Goal: Information Seeking & Learning: Learn about a topic

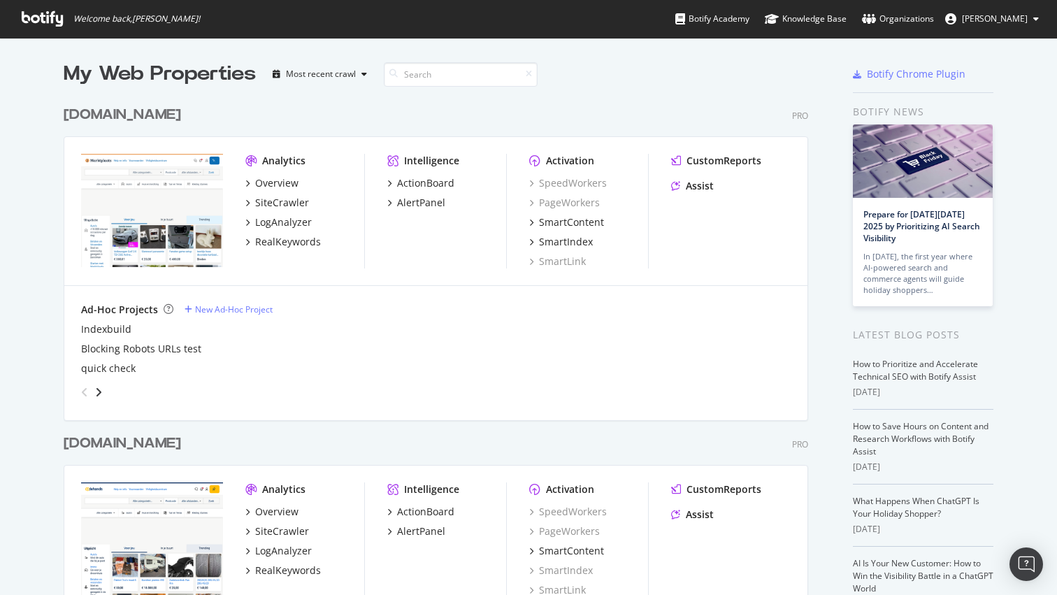
scroll to position [373, 0]
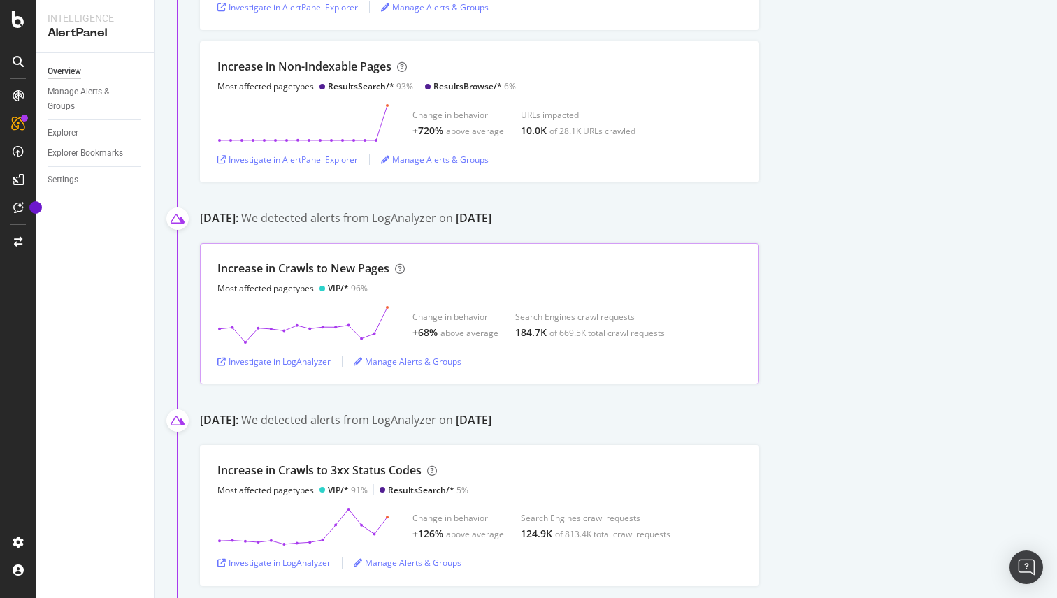
scroll to position [387, 0]
drag, startPoint x: 322, startPoint y: 264, endPoint x: 449, endPoint y: 265, distance: 126.6
click at [449, 265] on div "Increase in Crawls to New Pages Most affected pagetypes VIP/* 96%" at bounding box center [479, 276] width 524 height 34
drag, startPoint x: 214, startPoint y: 287, endPoint x: 334, endPoint y: 282, distance: 119.7
click at [334, 282] on div "Increase in Crawls to New Pages Most affected pagetypes VIP/* 96% Change in beh…" at bounding box center [479, 312] width 559 height 141
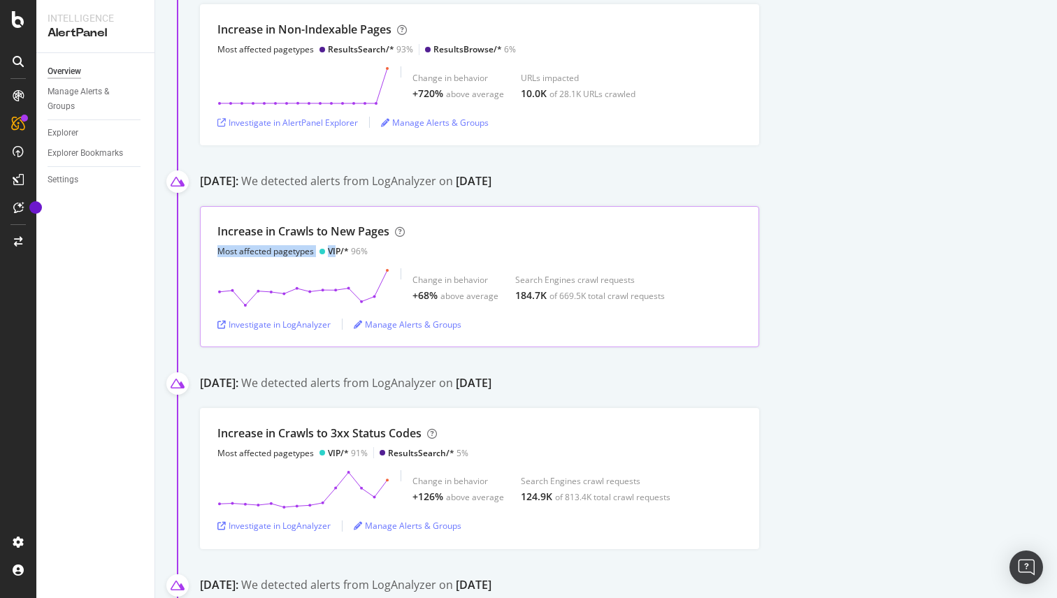
scroll to position [423, 0]
drag, startPoint x: 594, startPoint y: 294, endPoint x: 676, endPoint y: 286, distance: 82.9
click at [676, 286] on div "Change in behavior +68% above average Search Engines crawl requests 184.7K of 6…" at bounding box center [479, 287] width 524 height 39
click at [866, 292] on div "Increase in Crawls to New Pages Most affected pagetypes VIP/* 96% Change in beh…" at bounding box center [628, 276] width 857 height 141
click at [261, 324] on div "Investigate in LogAnalyzer" at bounding box center [273, 324] width 113 height 12
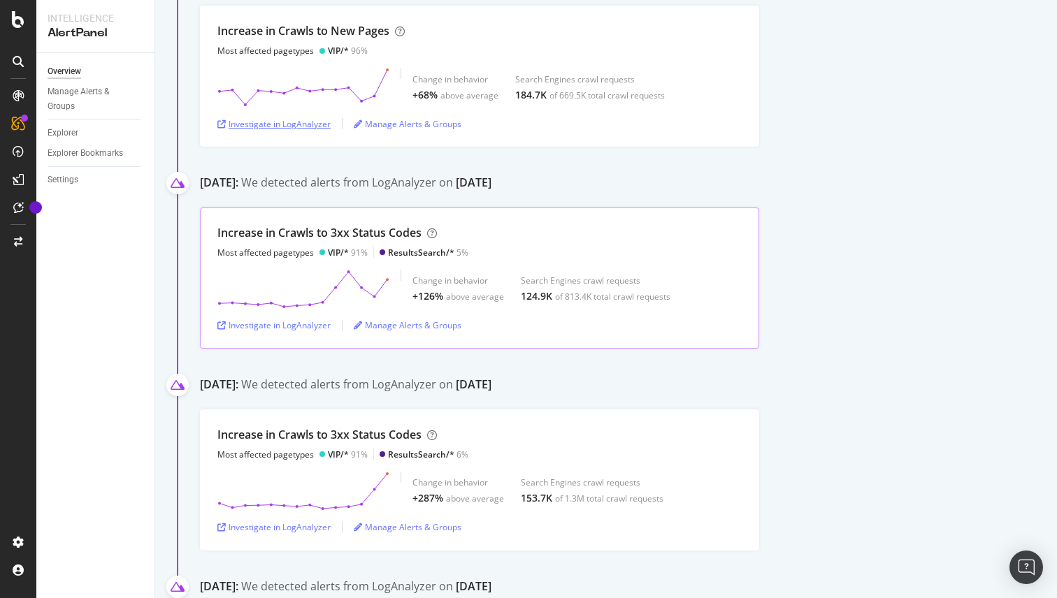
scroll to position [632, 0]
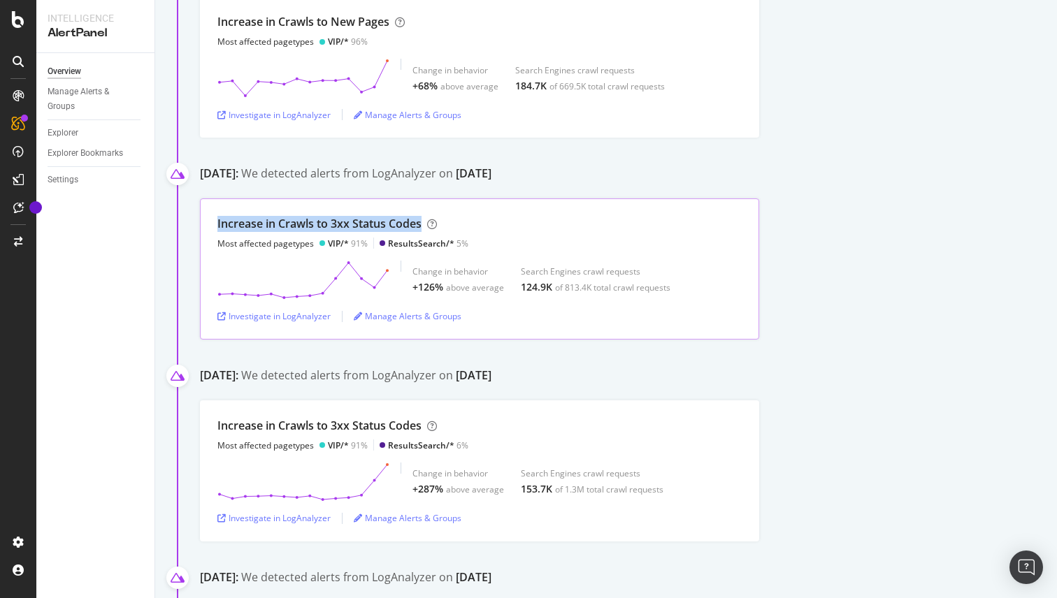
drag, startPoint x: 216, startPoint y: 224, endPoint x: 647, endPoint y: 222, distance: 430.7
click at [647, 222] on div "Increase in Crawls to 3xx Status Codes Most affected pagetypes VIP/* 91% Result…" at bounding box center [479, 269] width 559 height 141
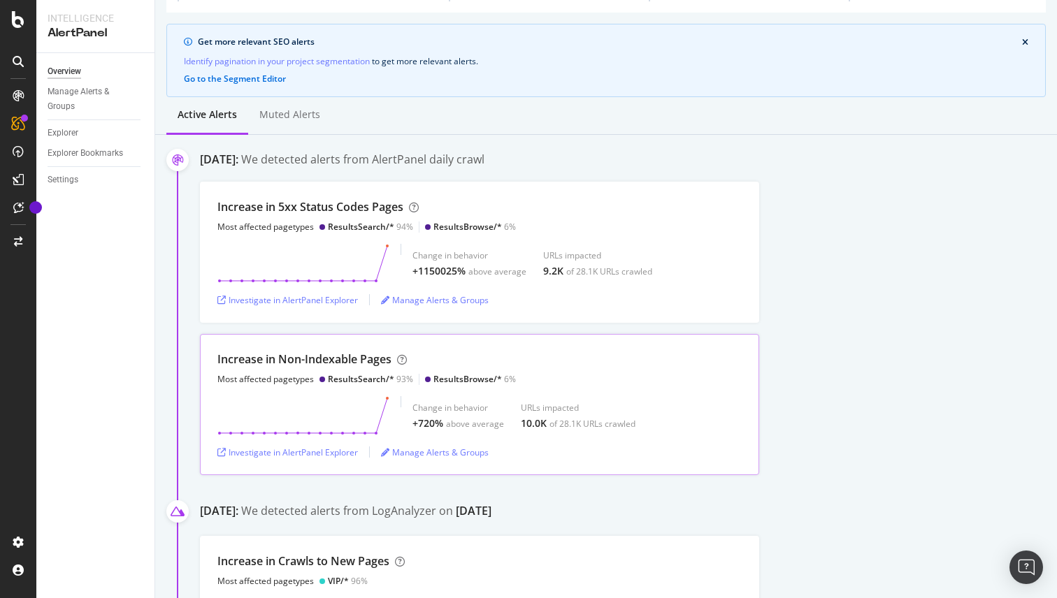
scroll to position [431, 0]
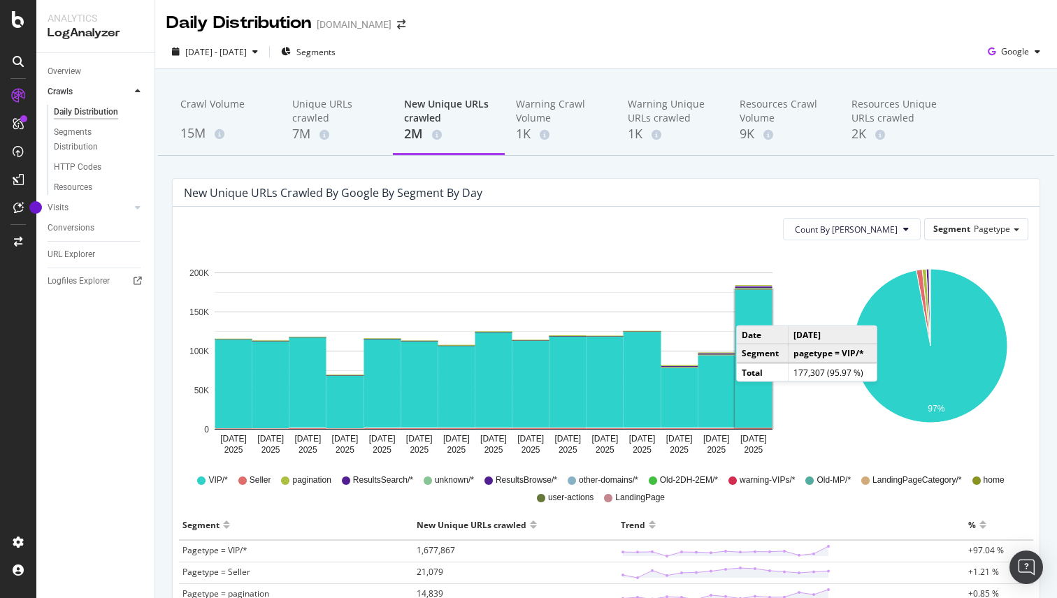
click at [750, 312] on rect "A chart." at bounding box center [754, 359] width 37 height 138
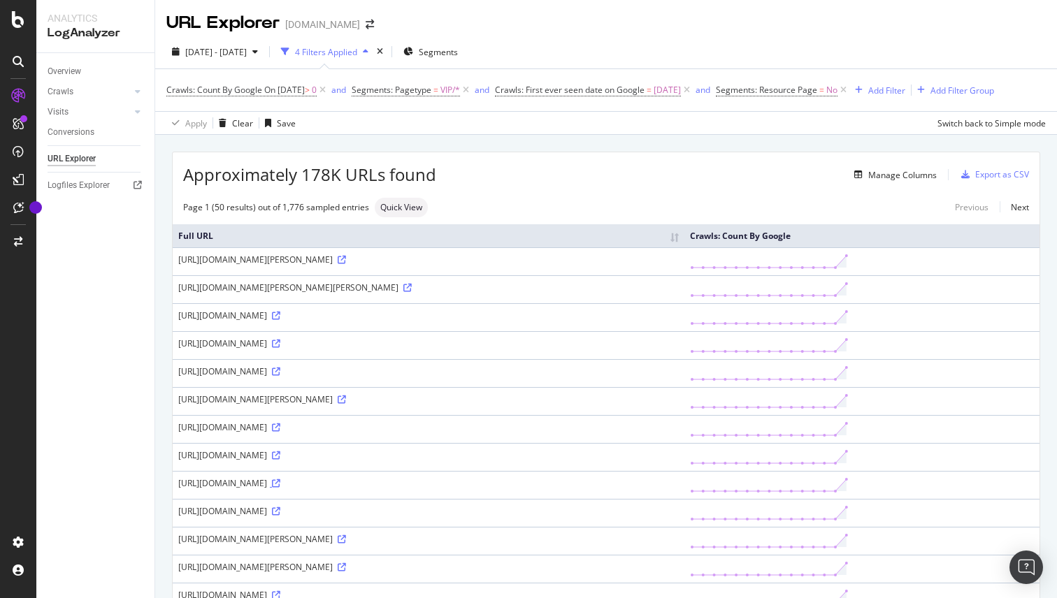
click at [280, 484] on icon at bounding box center [276, 484] width 8 height 8
click at [346, 261] on icon at bounding box center [342, 260] width 8 height 8
click at [412, 289] on icon at bounding box center [407, 288] width 8 height 8
click at [674, 312] on div "https://www.2dehands.be/a/dieren-en-toebehoren/paarden/m1531876229-mooie-braaf-…" at bounding box center [428, 316] width 501 height 12
click at [671, 313] on div "https://www.2dehands.be/a/dieren-en-toebehoren/paarden/m1531876229-mooie-braaf-…" at bounding box center [428, 316] width 501 height 12
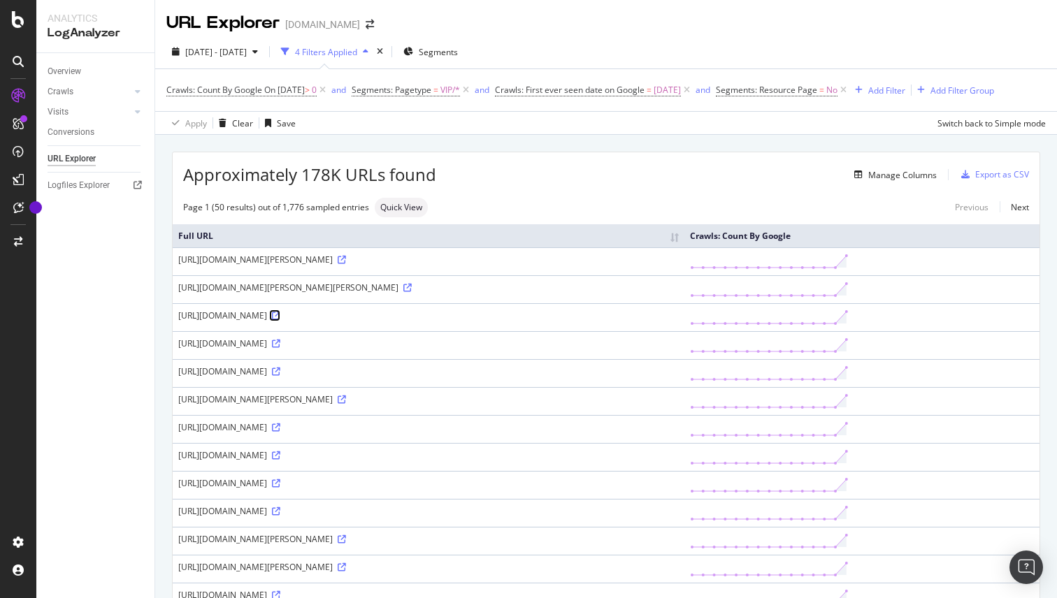
click at [280, 315] on icon at bounding box center [276, 316] width 8 height 8
click at [280, 345] on icon at bounding box center [276, 344] width 8 height 8
click at [280, 371] on icon at bounding box center [276, 372] width 8 height 8
click at [346, 400] on icon at bounding box center [342, 400] width 8 height 8
click at [573, 431] on div "https://www.2dehands.be/v/animaux-accessoires/animaux-autre/m2307352737-europes…" at bounding box center [428, 428] width 501 height 12
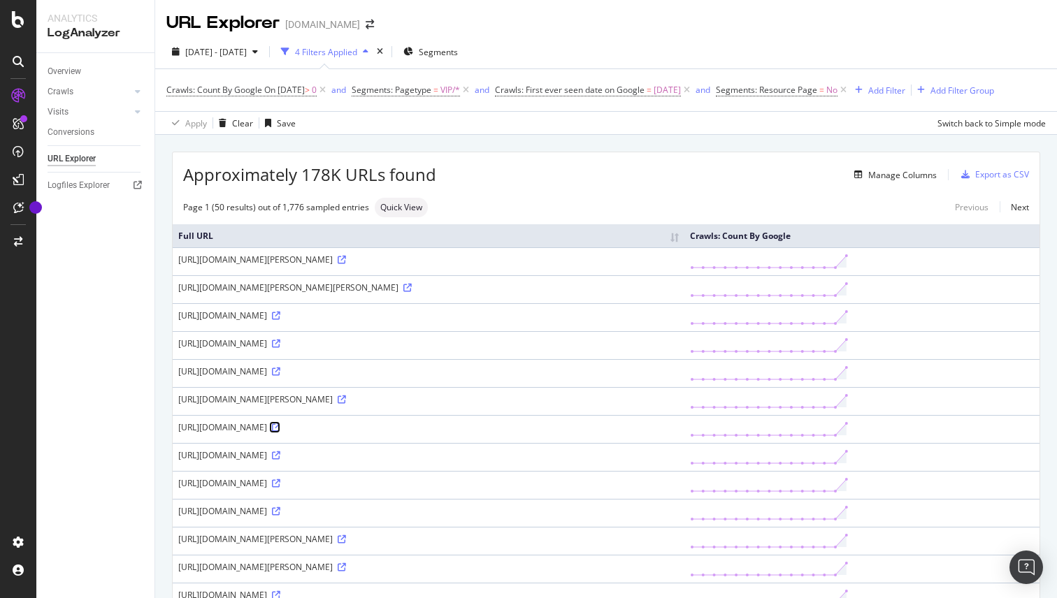
click at [280, 429] on icon at bounding box center [276, 428] width 8 height 8
click at [280, 455] on icon at bounding box center [276, 456] width 8 height 8
click at [280, 480] on icon at bounding box center [276, 484] width 8 height 8
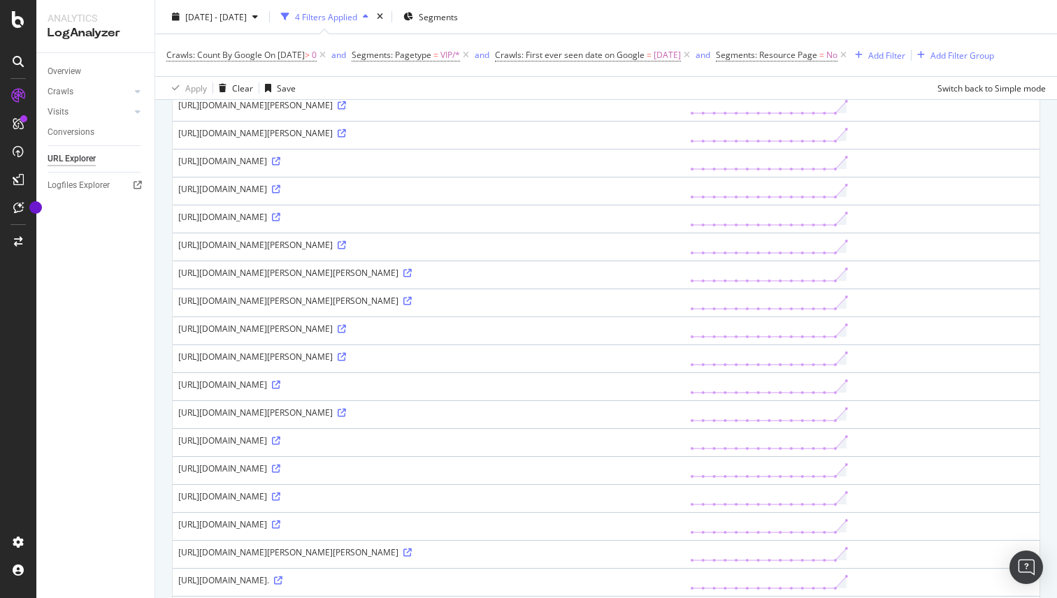
scroll to position [1131, 0]
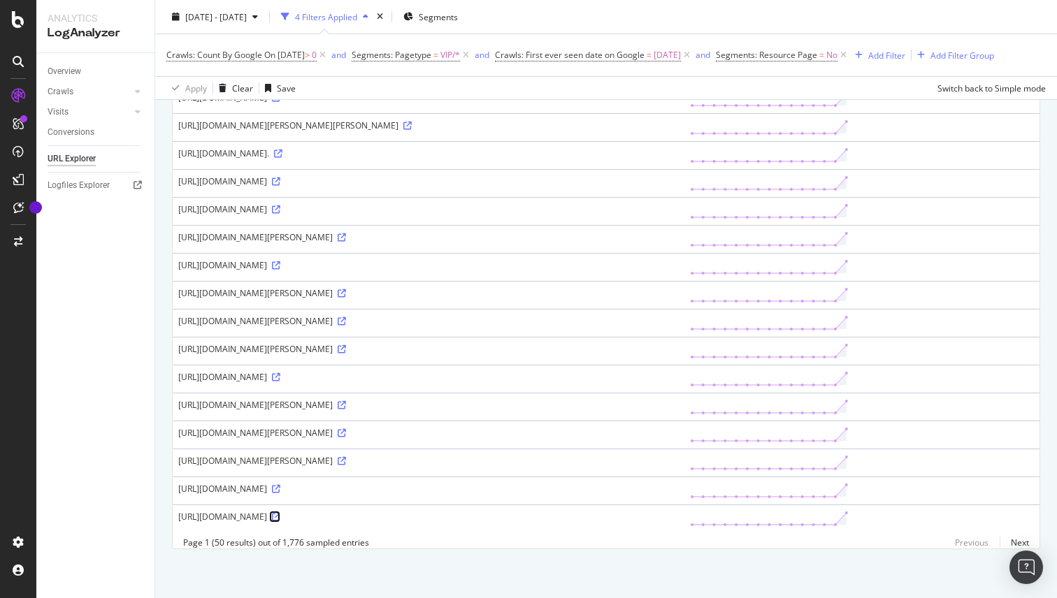
click at [280, 513] on icon at bounding box center [276, 517] width 8 height 8
click at [280, 485] on icon at bounding box center [276, 489] width 8 height 8
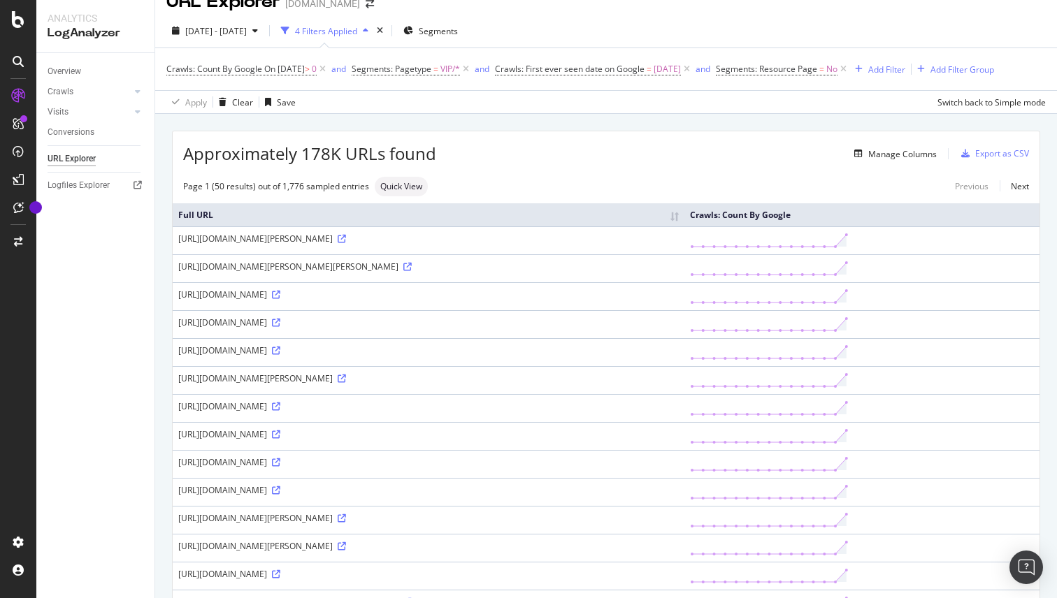
scroll to position [0, 0]
